Goal: Task Accomplishment & Management: Manage account settings

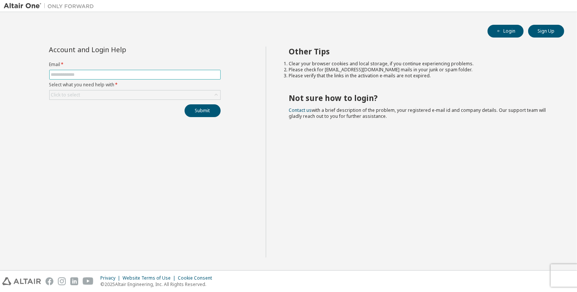
click at [183, 77] on input "text" at bounding box center [135, 75] width 168 height 6
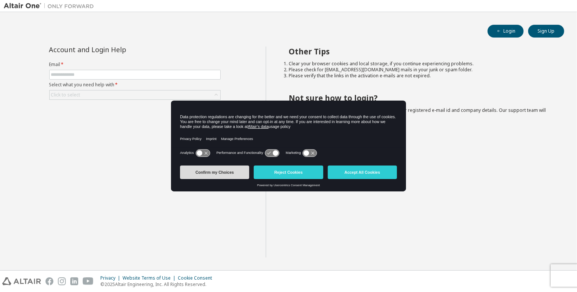
click at [235, 170] on button "Confirm my Choices" at bounding box center [214, 173] width 69 height 14
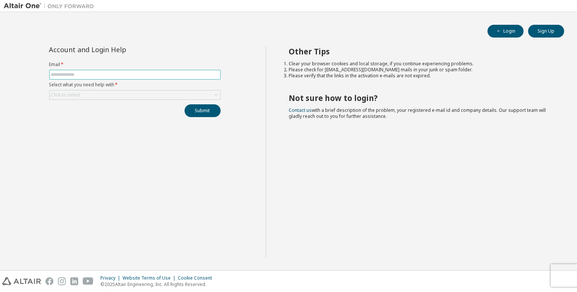
click at [146, 72] on input "text" at bounding box center [135, 75] width 168 height 6
type input "**********"
click at [135, 96] on div "Click to select" at bounding box center [135, 95] width 171 height 9
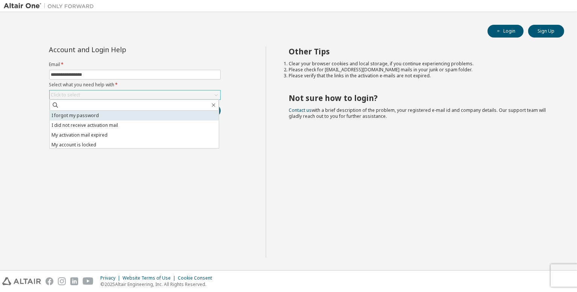
click at [138, 115] on li "I forgot my password" at bounding box center [134, 116] width 169 height 10
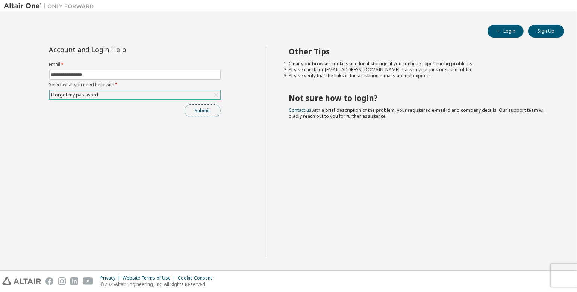
click at [203, 114] on button "Submit" at bounding box center [203, 111] width 36 height 13
click at [204, 109] on button "Submit" at bounding box center [203, 111] width 36 height 13
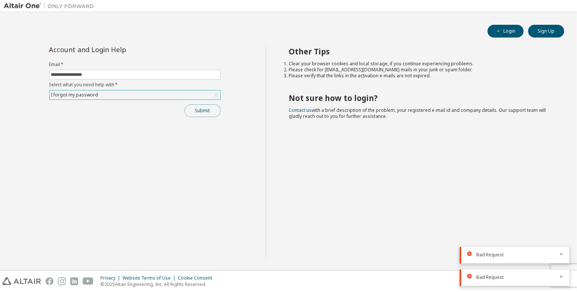
click at [206, 110] on button "Submit" at bounding box center [203, 111] width 36 height 13
click at [214, 112] on button "Submit" at bounding box center [203, 111] width 36 height 13
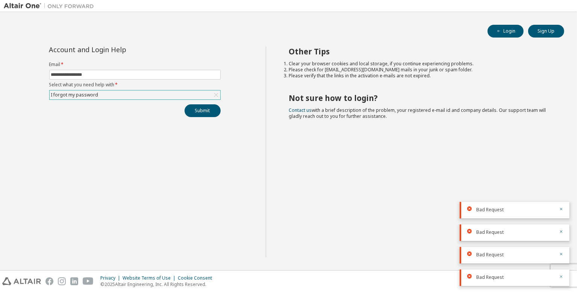
click at [560, 279] on icon "button" at bounding box center [561, 277] width 5 height 5
click at [561, 255] on icon "button" at bounding box center [561, 254] width 5 height 5
click at [562, 255] on icon "button" at bounding box center [561, 254] width 3 height 3
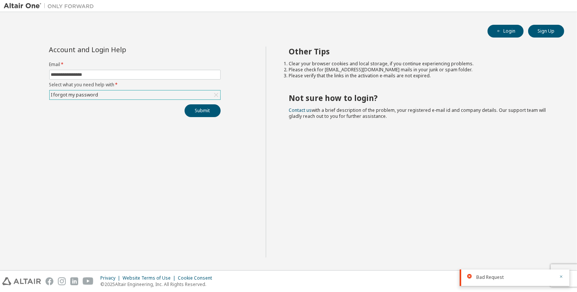
click at [560, 274] on button "button" at bounding box center [561, 277] width 5 height 7
click at [564, 276] on div "Privacy Website Terms of Use Cookie Consent © 2025 Altair Engineering, Inc. All…" at bounding box center [288, 281] width 577 height 21
click at [569, 271] on div "Privacy Website Terms of Use Cookie Consent © 2025 Altair Engineering, Inc. All…" at bounding box center [288, 281] width 577 height 21
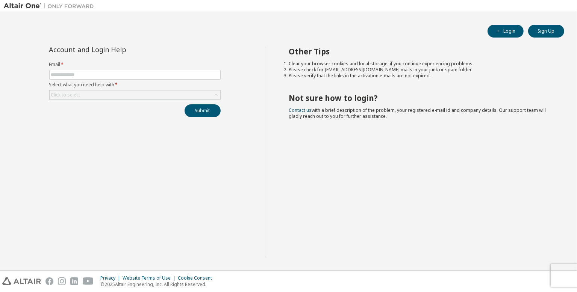
click at [205, 41] on div "Login Sign Up Account and Login Help Email * Select what you need help with * C…" at bounding box center [289, 141] width 570 height 251
click at [162, 78] on span at bounding box center [134, 75] width 171 height 10
click at [153, 73] on input "text" at bounding box center [135, 75] width 168 height 6
type input "**********"
click at [132, 96] on div "Click to select" at bounding box center [135, 95] width 171 height 9
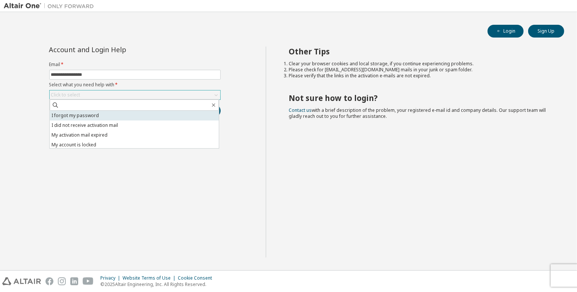
click at [130, 115] on li "I forgot my password" at bounding box center [134, 116] width 169 height 10
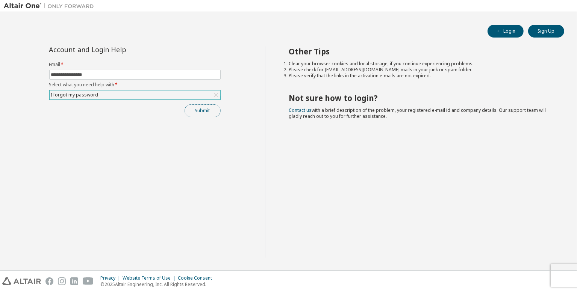
click at [199, 112] on button "Submit" at bounding box center [203, 111] width 36 height 13
